Goal: Information Seeking & Learning: Check status

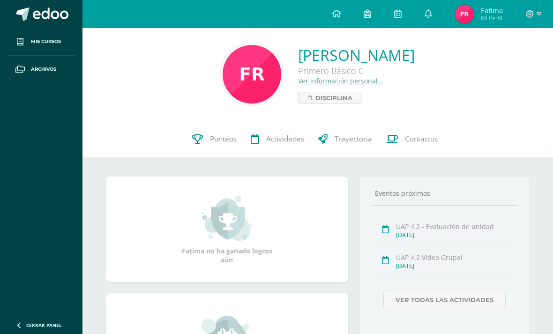
scroll to position [50, 0]
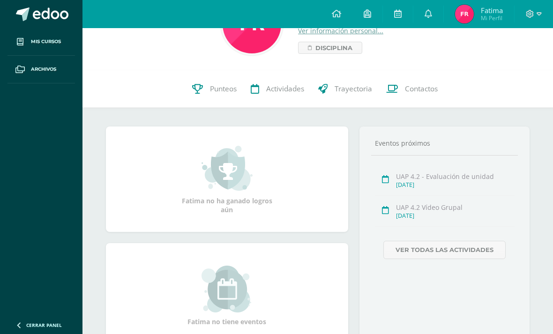
click at [214, 92] on span "Punteos" at bounding box center [223, 89] width 27 height 10
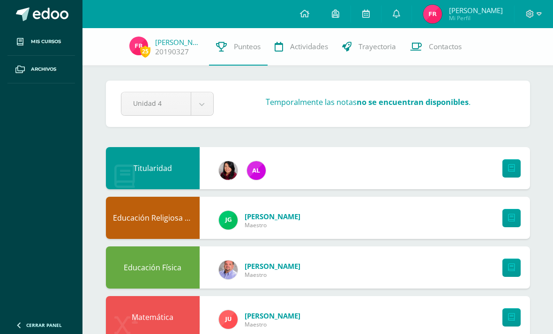
click at [321, 19] on link at bounding box center [305, 14] width 32 height 28
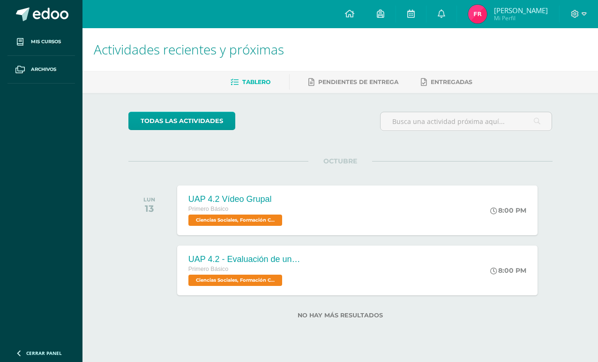
click at [457, 11] on link at bounding box center [442, 14] width 30 height 28
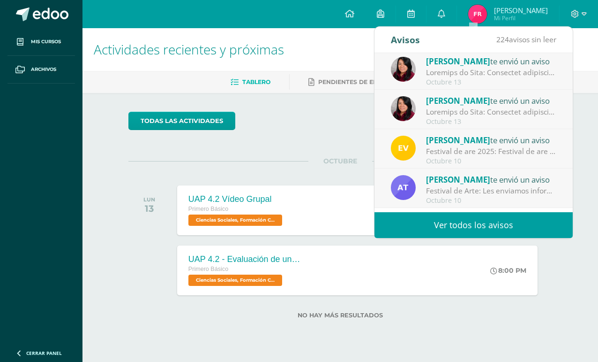
scroll to position [0, 0]
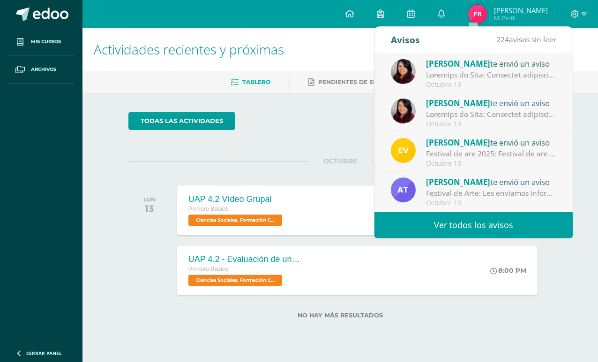
click at [524, 75] on div at bounding box center [491, 74] width 130 height 11
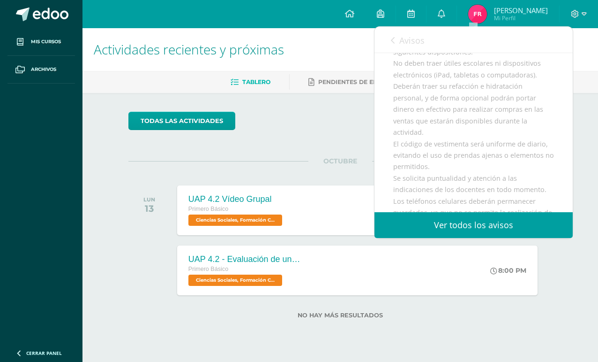
scroll to position [195, 0]
click at [398, 144] on div "Estimados estudiantes: Reciban un atento y cordial saludo. Por este medio se le…" at bounding box center [473, 166] width 161 height 448
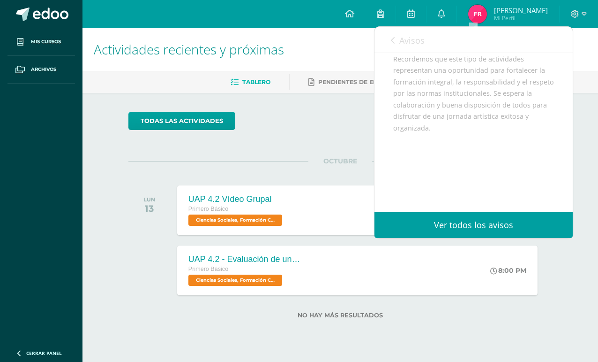
click at [391, 33] on link "Avisos" at bounding box center [408, 40] width 34 height 27
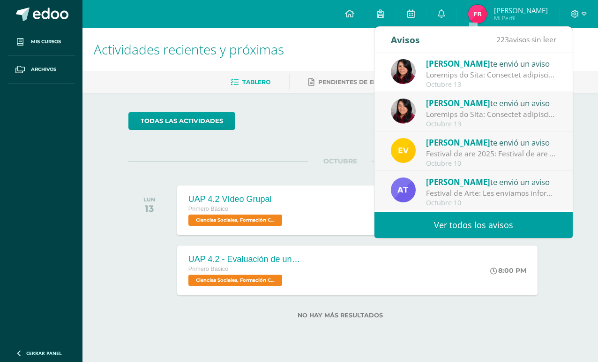
scroll to position [384, 0]
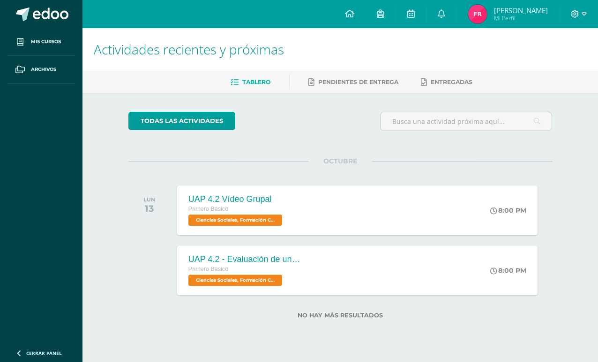
click at [339, 146] on div "todas las Actividades No tienes actividades Échale un vistazo a los demás perío…" at bounding box center [341, 221] width 462 height 256
click at [366, 14] on link at bounding box center [350, 14] width 32 height 28
